Goal: Consume media (video, audio)

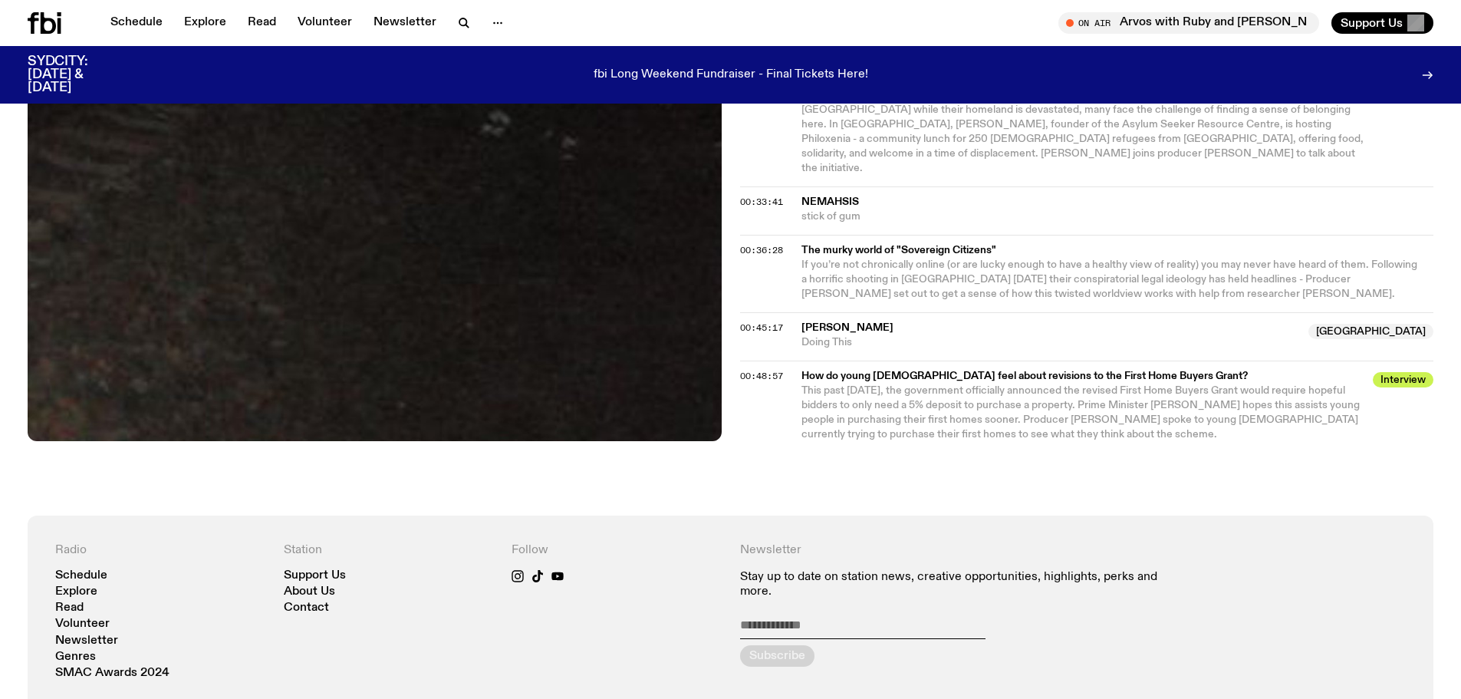
scroll to position [1141, 0]
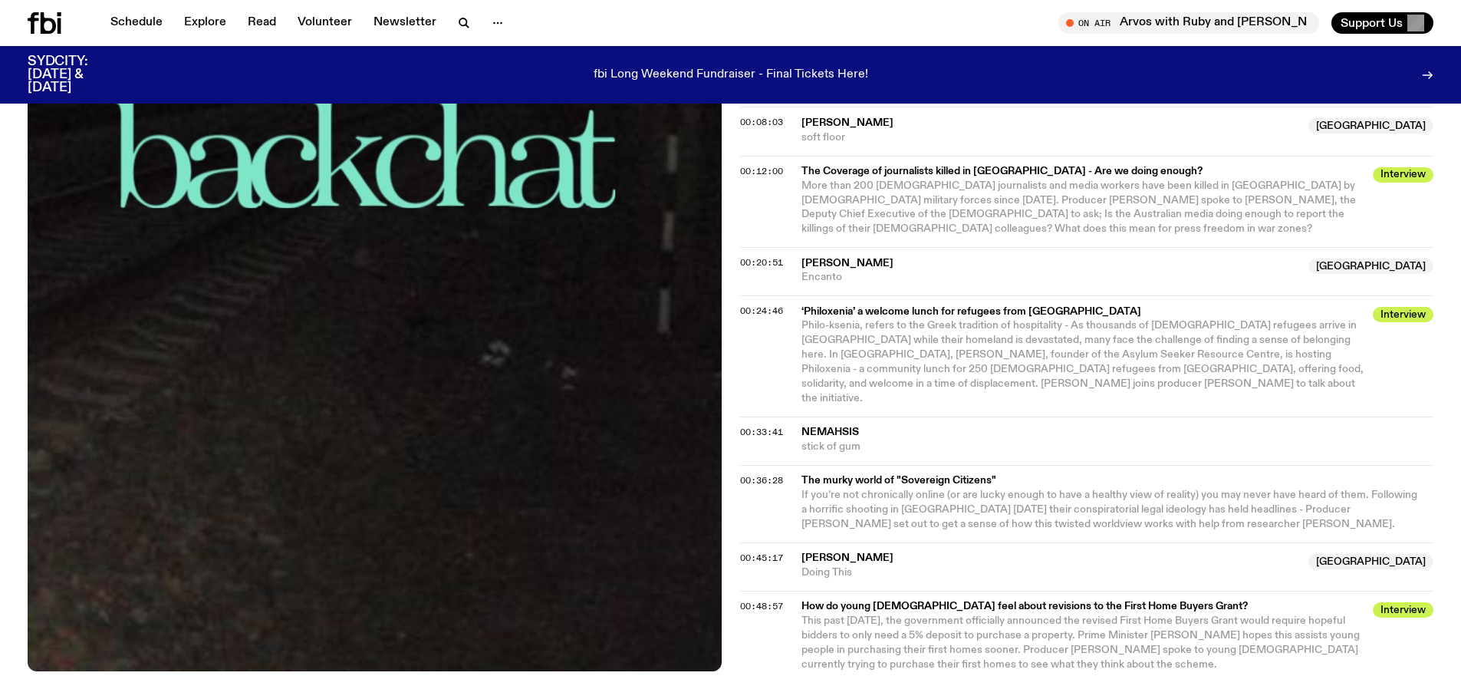
click at [1003, 615] on span "This past [DATE], the government officially announced the revised First Home Bu…" at bounding box center [1081, 642] width 559 height 54
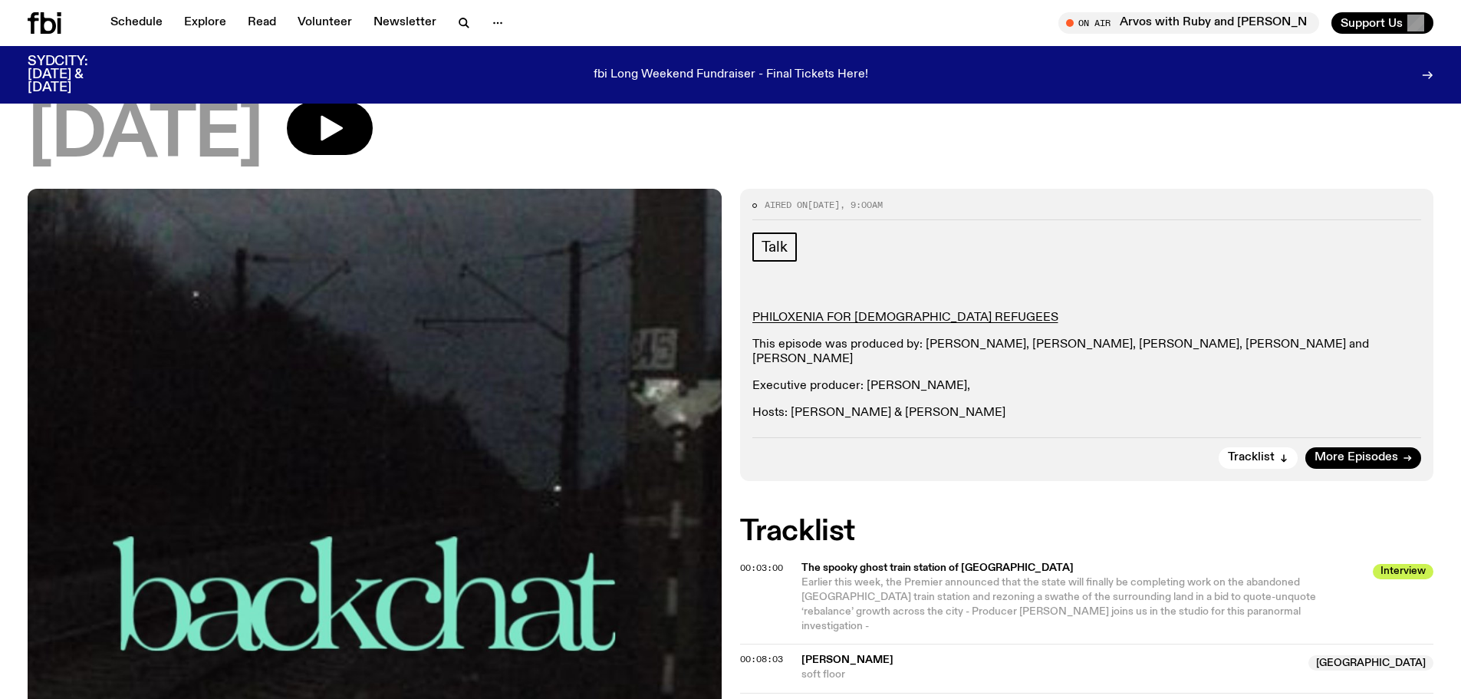
click at [951, 379] on p "Executive producer: [PERSON_NAME]," at bounding box center [1088, 386] width 670 height 15
click at [901, 311] on div "PHILOXENIA FOR [DEMOGRAPHIC_DATA] REFUGEES This episode was produced by: [PERSO…" at bounding box center [1088, 366] width 670 height 110
click at [895, 379] on p "Executive producer: [PERSON_NAME]," at bounding box center [1088, 386] width 670 height 15
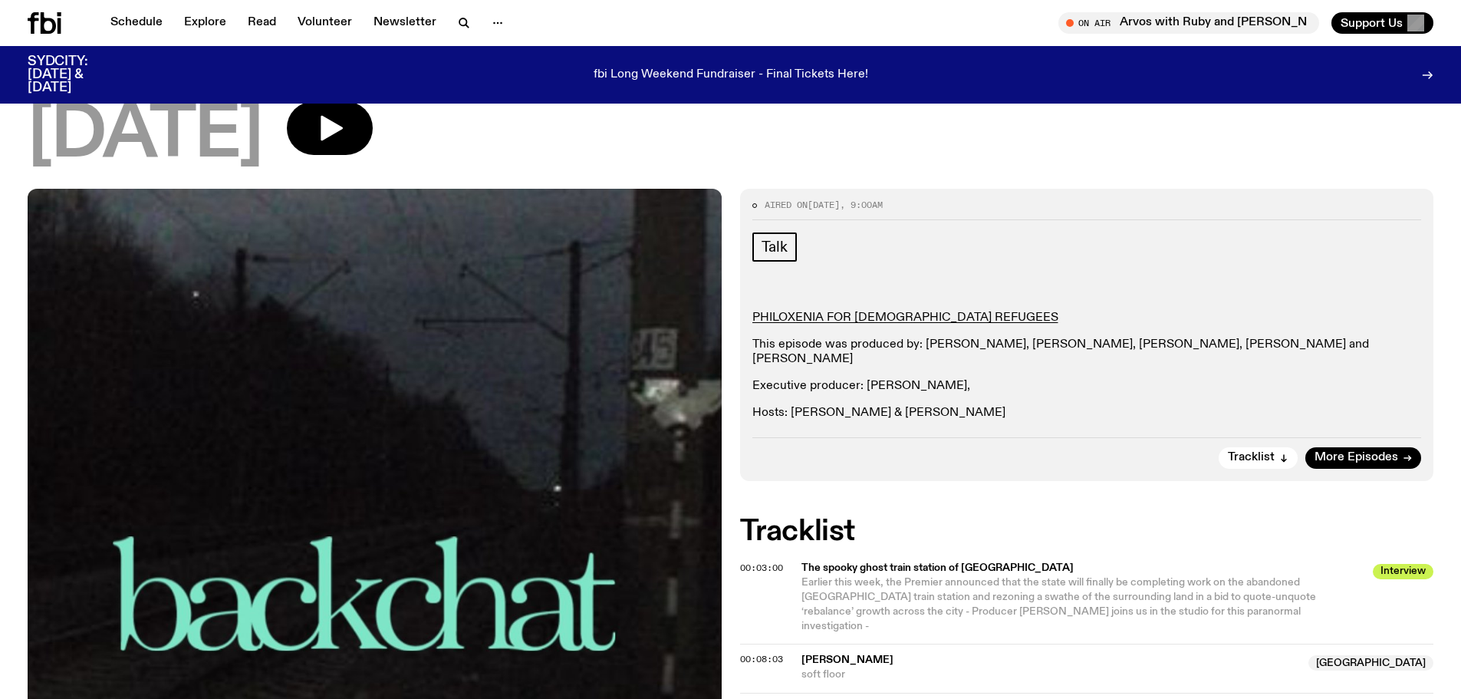
click at [827, 338] on p "This episode was produced by: [PERSON_NAME], [PERSON_NAME], [PERSON_NAME], [PER…" at bounding box center [1088, 352] width 670 height 29
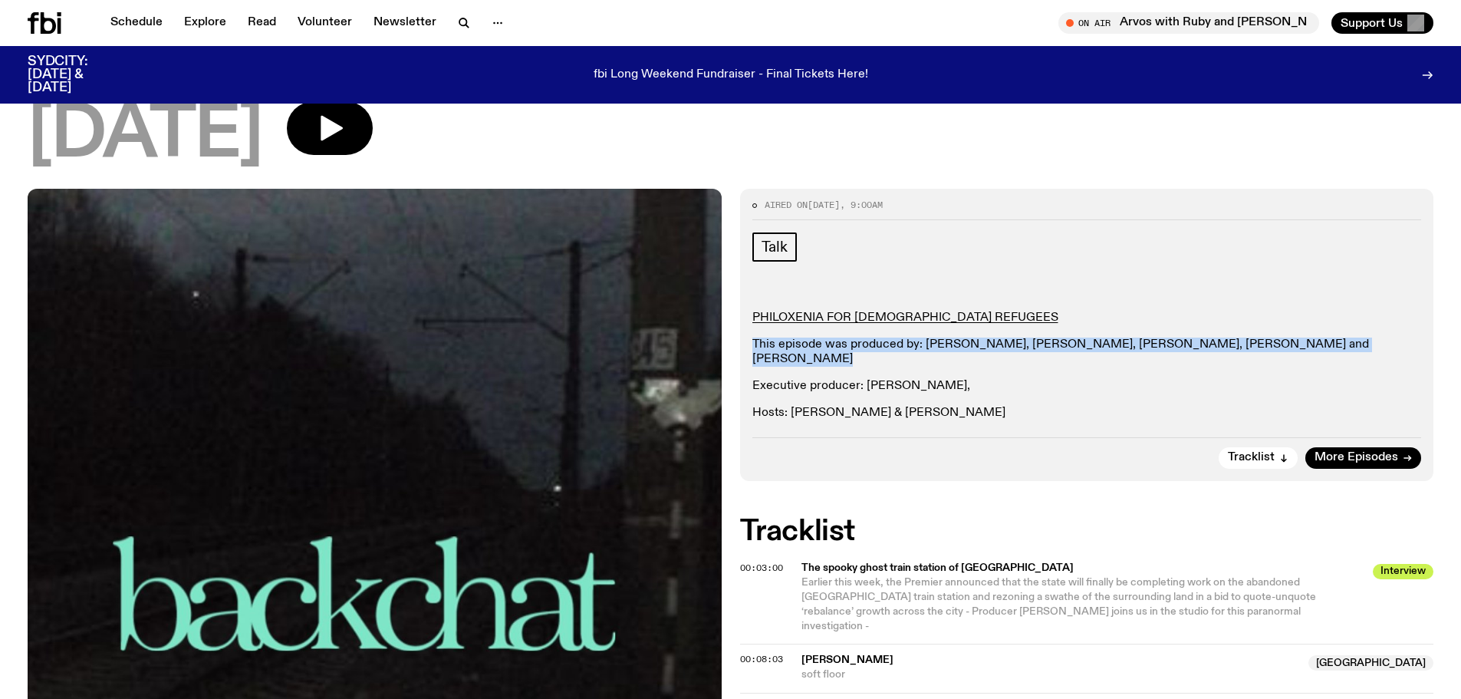
click at [827, 338] on p "This episode was produced by: [PERSON_NAME], [PERSON_NAME], [PERSON_NAME], [PER…" at bounding box center [1088, 352] width 670 height 29
click at [824, 338] on p "This episode was produced by: [PERSON_NAME], [PERSON_NAME], [PERSON_NAME], [PER…" at bounding box center [1088, 352] width 670 height 29
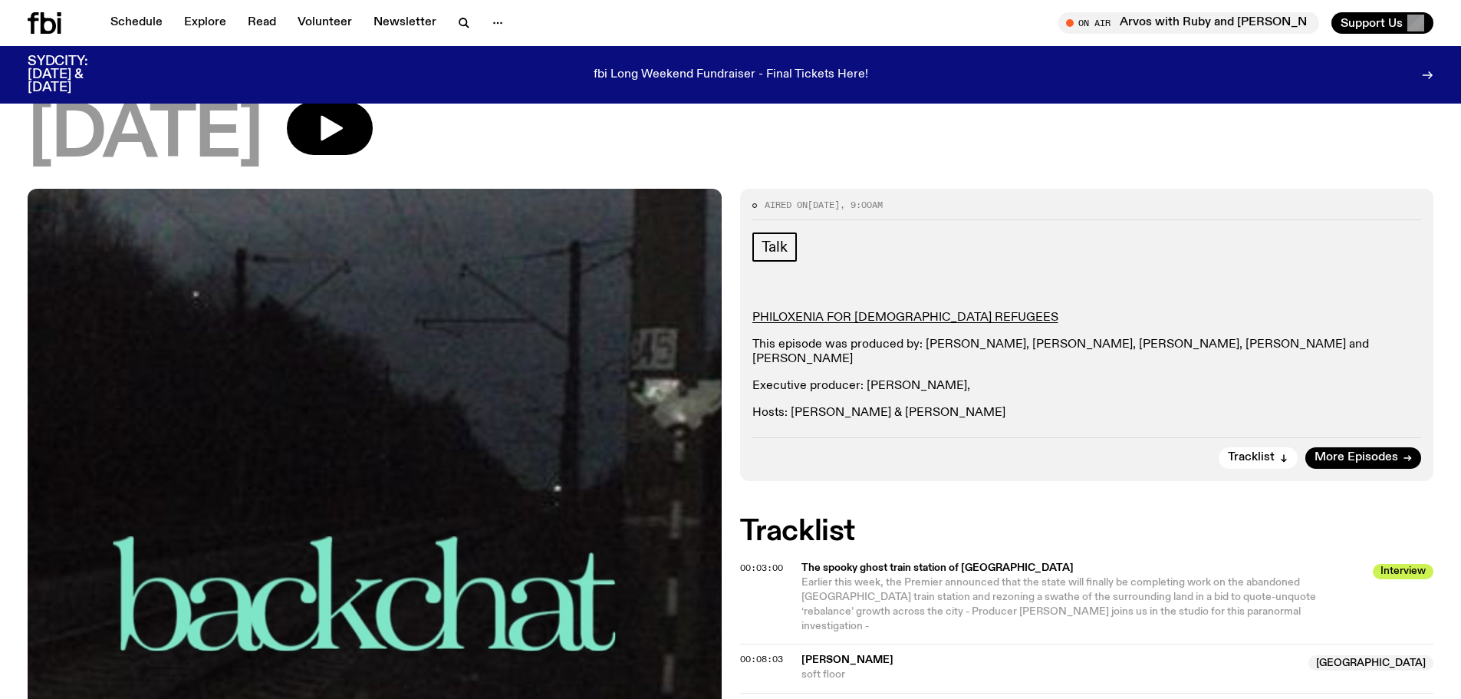
click at [835, 338] on p "This episode was produced by: [PERSON_NAME], [PERSON_NAME], [PERSON_NAME], [PER…" at bounding box center [1088, 352] width 670 height 29
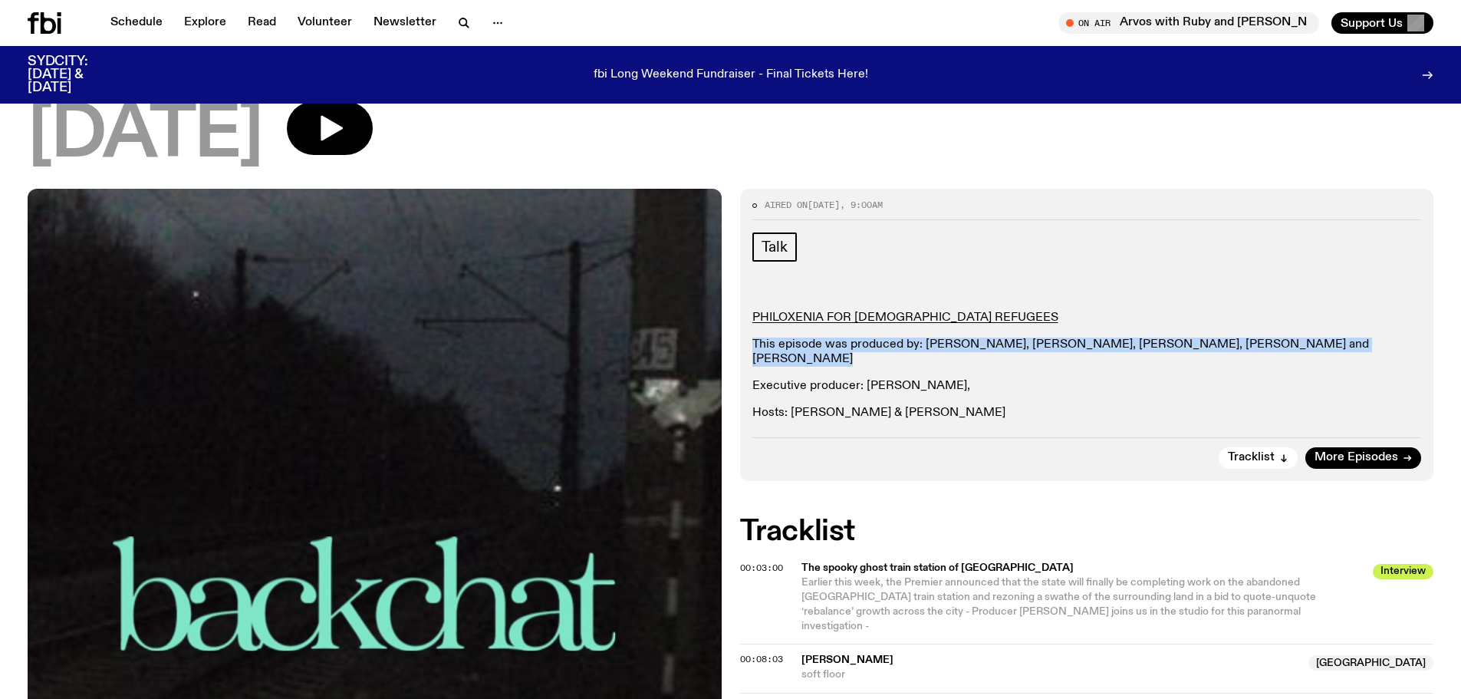
click at [835, 338] on p "This episode was produced by: [PERSON_NAME], [PERSON_NAME], [PERSON_NAME], [PER…" at bounding box center [1088, 352] width 670 height 29
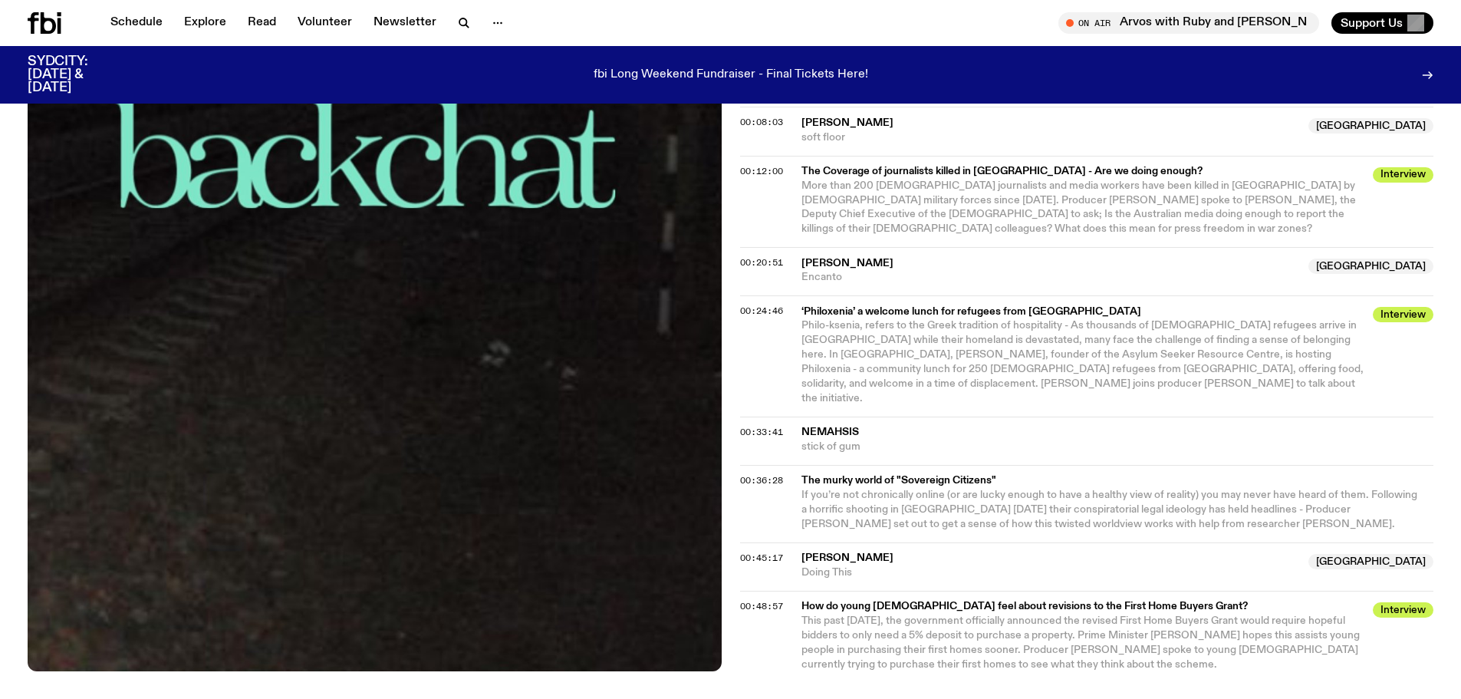
scroll to position [1639, 0]
